Goal: Use online tool/utility: Utilize a website feature to perform a specific function

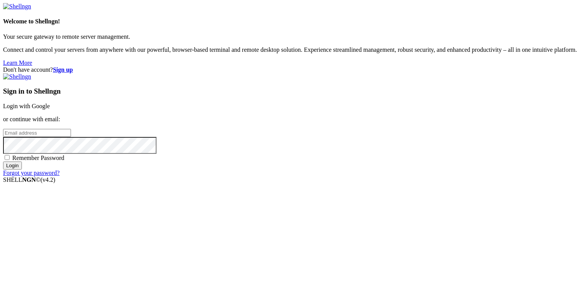
type input "[PERSON_NAME][EMAIL_ADDRESS][DOMAIN_NAME]"
click at [22, 169] on input "Login" at bounding box center [12, 165] width 19 height 8
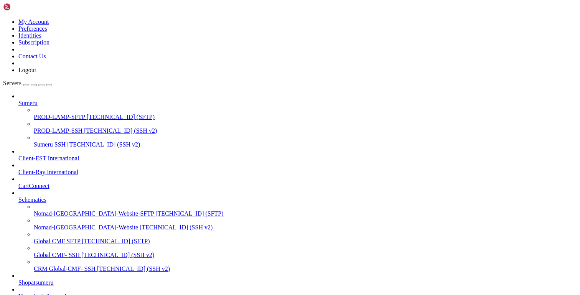
scroll to position [157, 0]
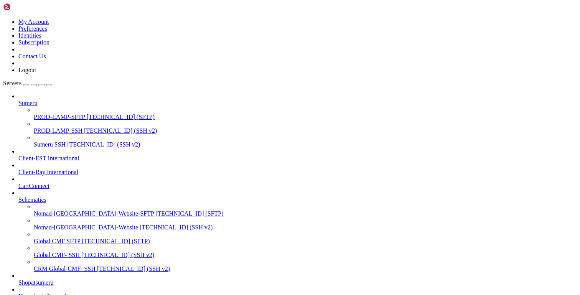
scroll to position [229, 0]
